Goal: Communication & Community: Participate in discussion

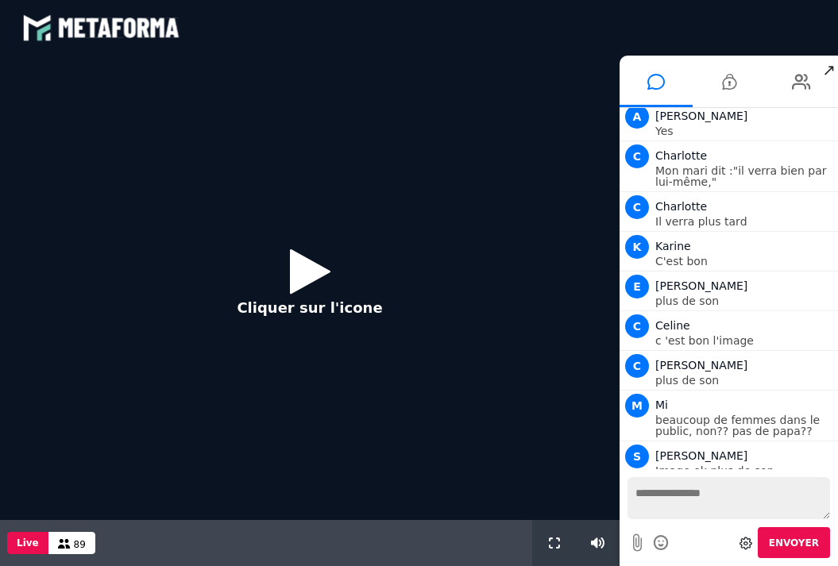
scroll to position [1343, 0]
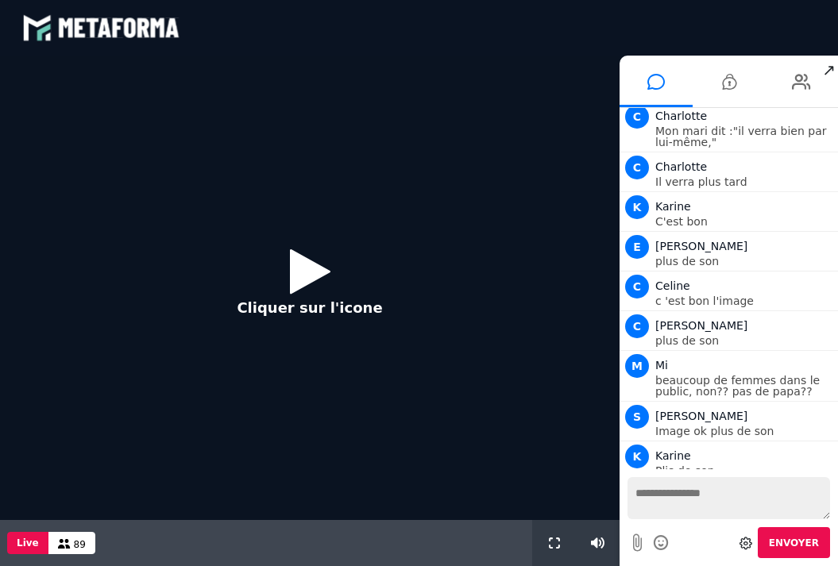
click at [316, 278] on icon at bounding box center [310, 271] width 40 height 52
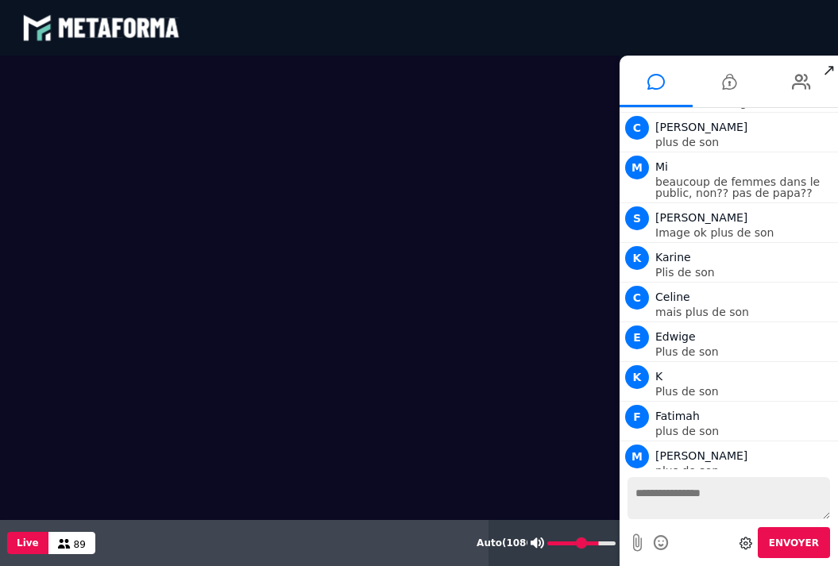
scroll to position [1582, 0]
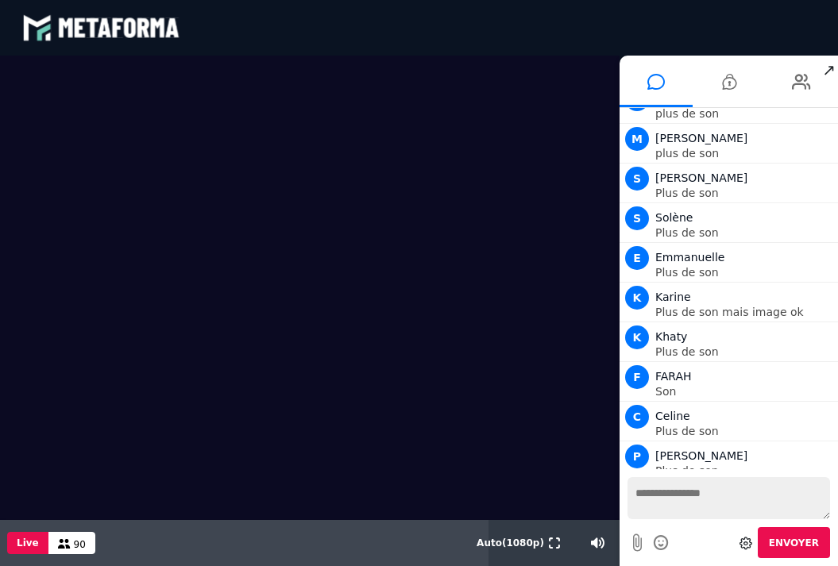
click at [483, 381] on video at bounding box center [309, 288] width 619 height 465
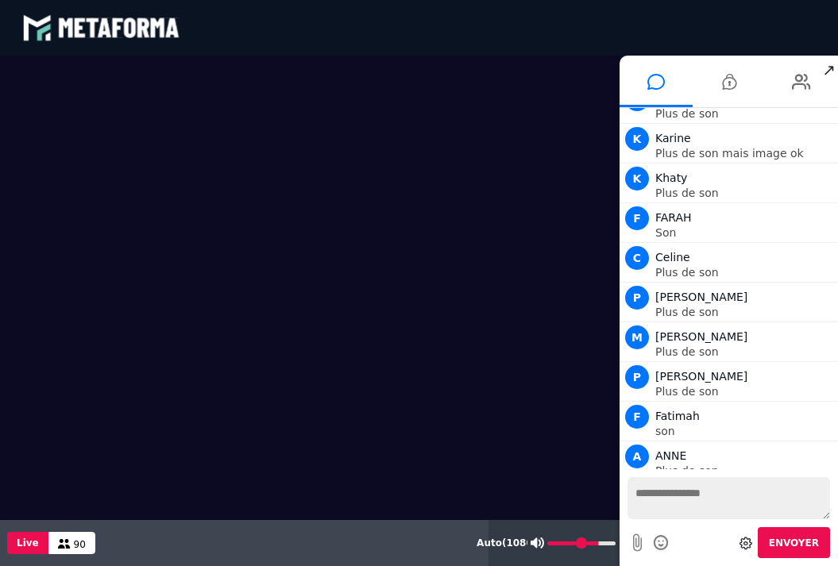
scroll to position [2058, 0]
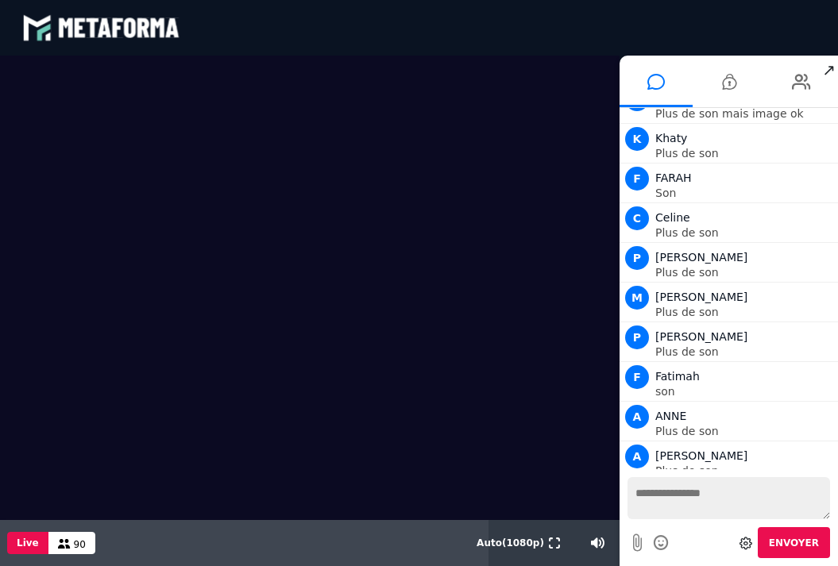
click at [251, 371] on video at bounding box center [309, 288] width 619 height 465
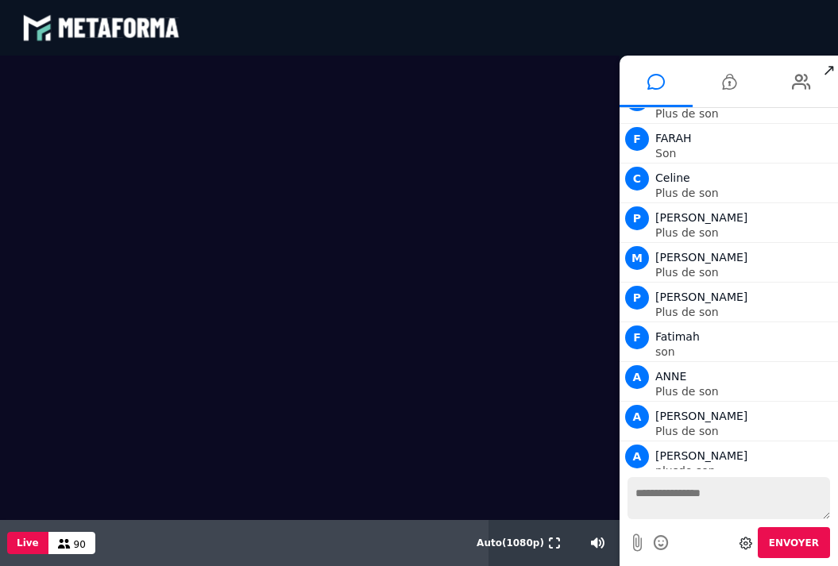
scroll to position [2138, 0]
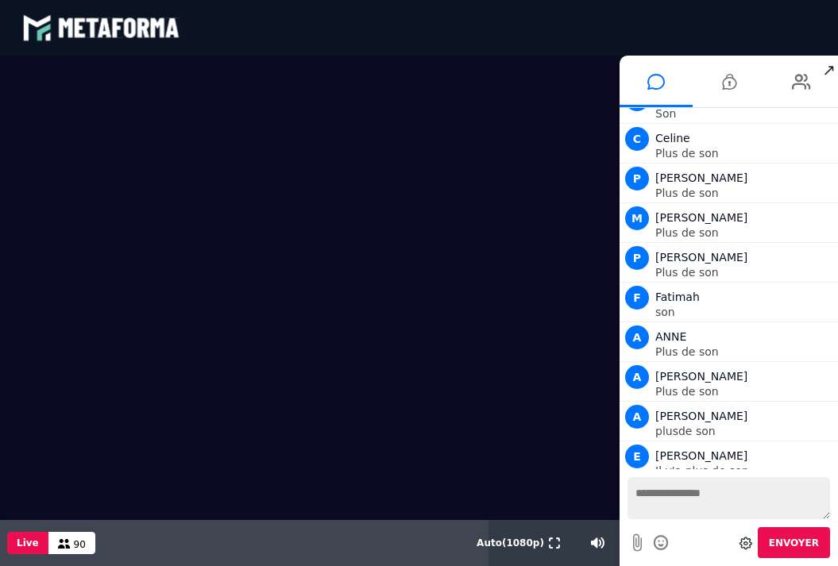
click at [673, 503] on textarea at bounding box center [728, 498] width 202 height 42
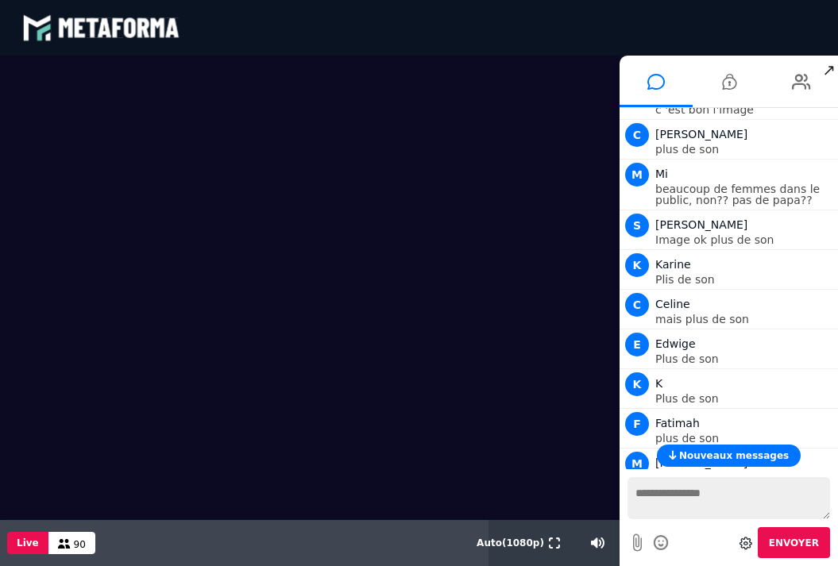
scroll to position [1537, 0]
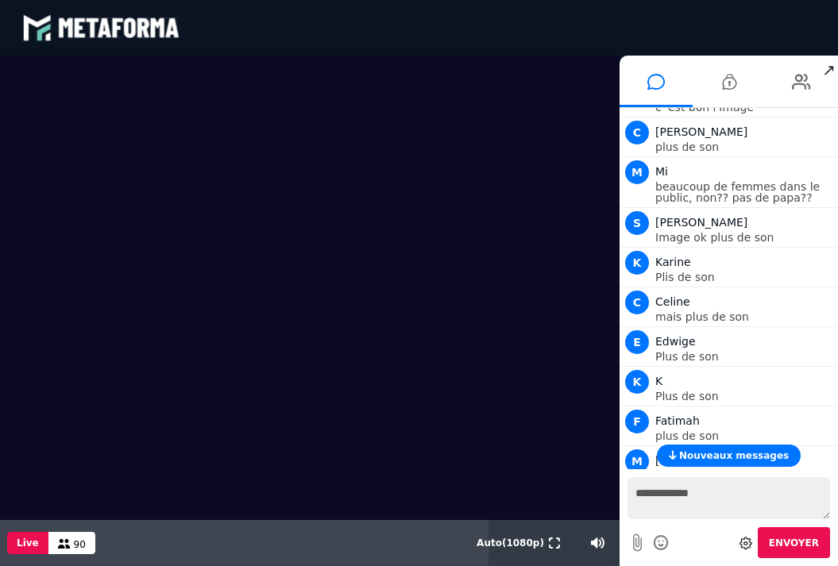
type textarea "**********"
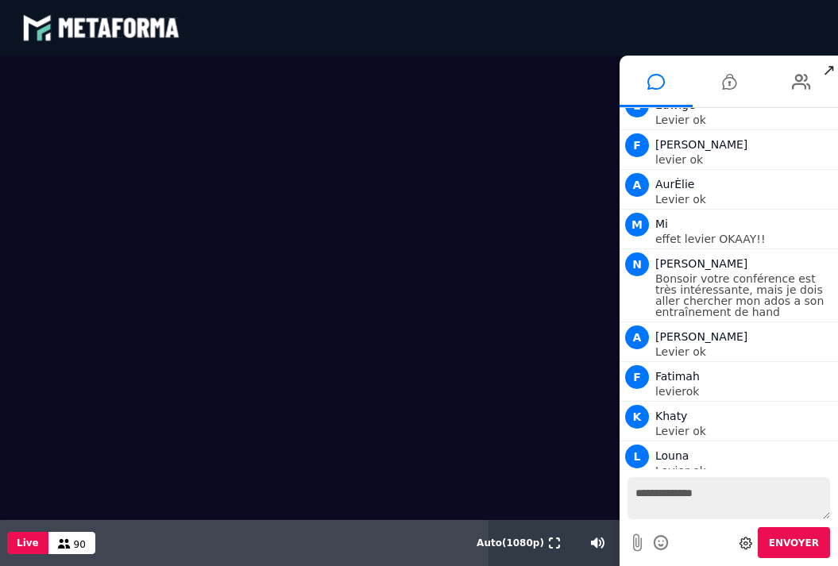
scroll to position [4904, 0]
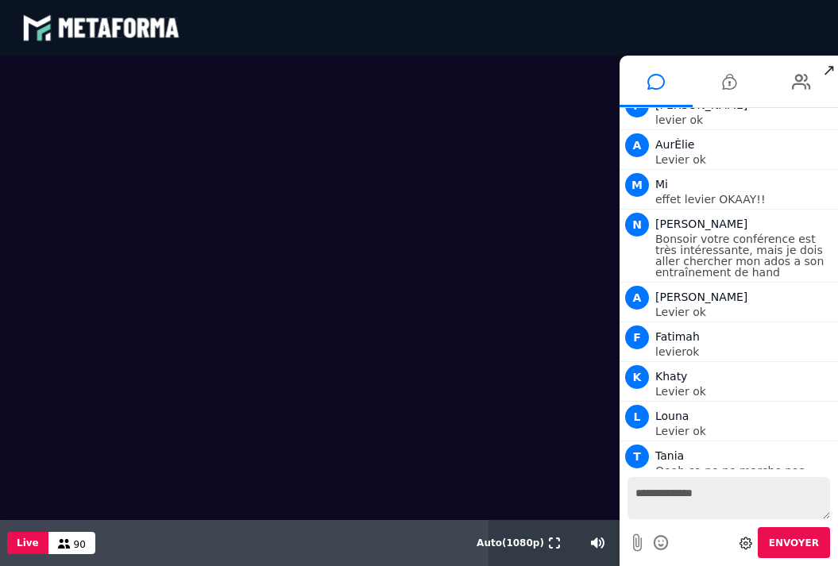
click at [178, 364] on video at bounding box center [309, 288] width 619 height 465
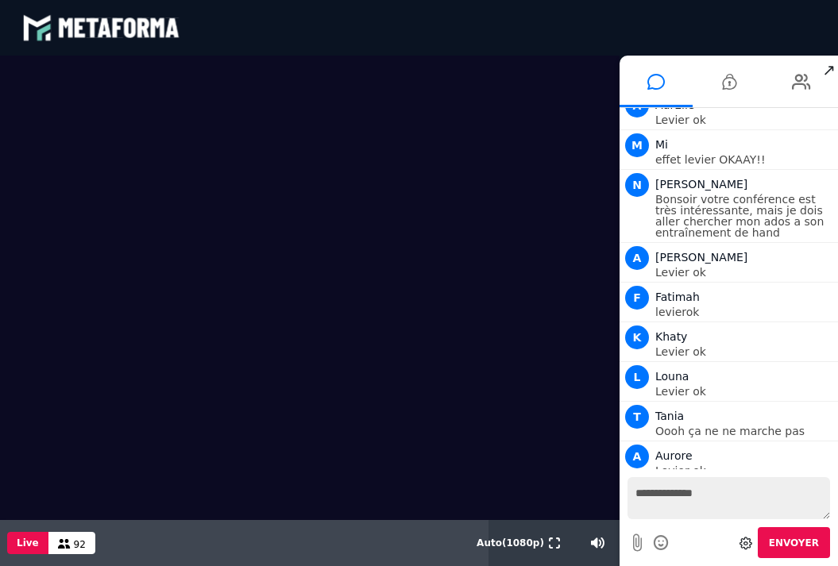
scroll to position [4983, 0]
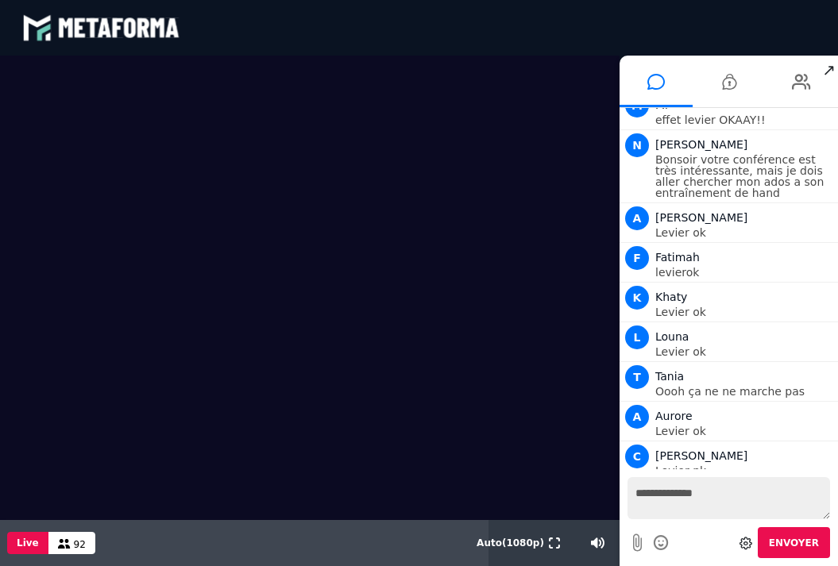
click at [166, 364] on video at bounding box center [309, 288] width 619 height 465
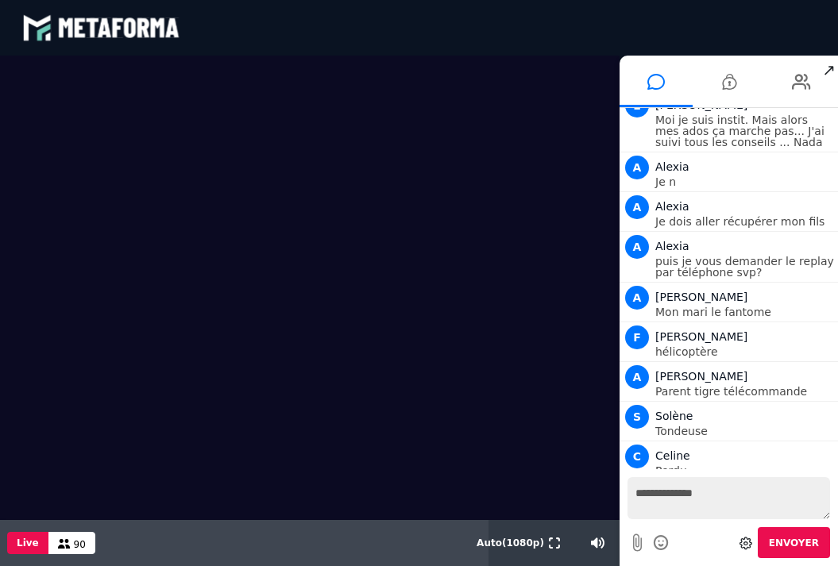
scroll to position [5657, 0]
